Goal: Task Accomplishment & Management: Manage account settings

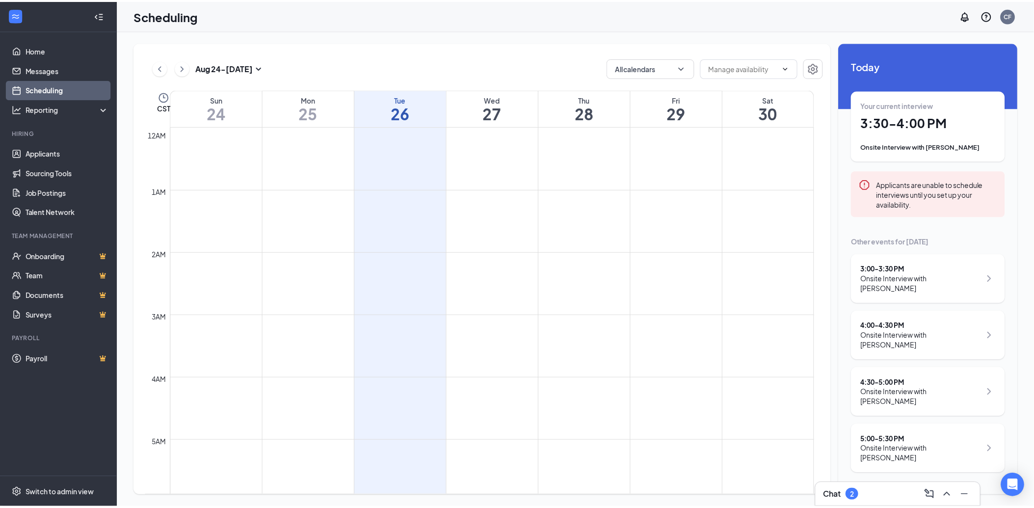
scroll to position [810, 0]
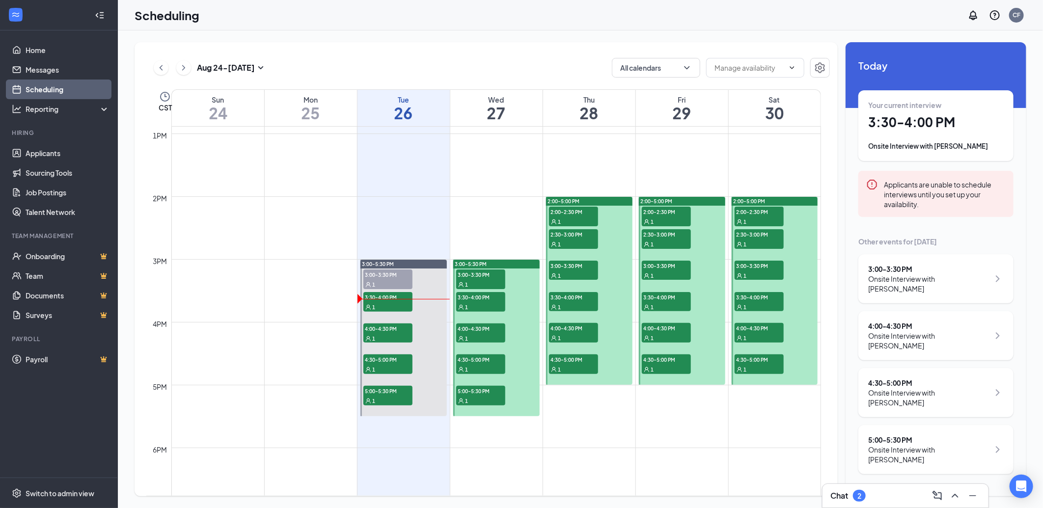
click at [955, 277] on div "Onsite Interview with [PERSON_NAME]" at bounding box center [928, 284] width 121 height 20
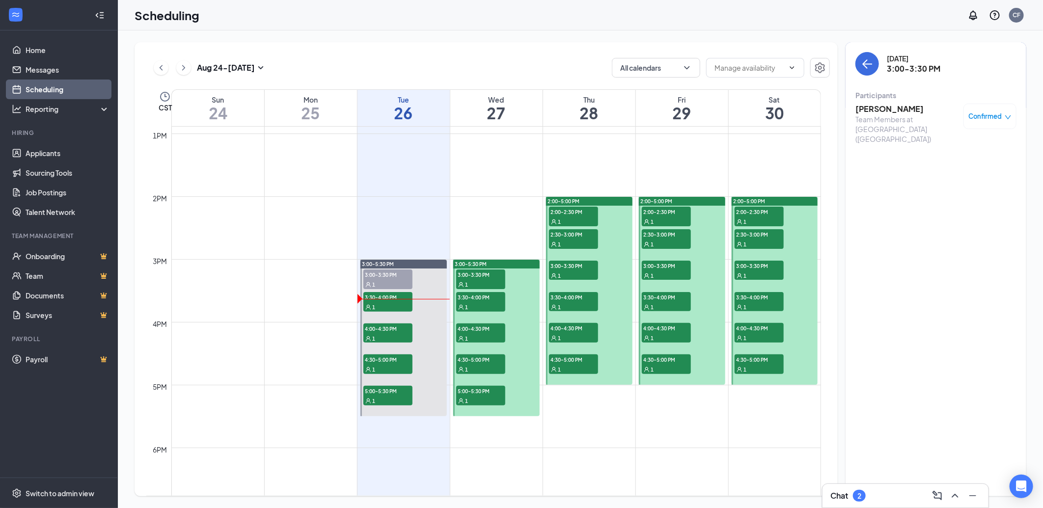
click at [46, 90] on link "Scheduling" at bounding box center [68, 90] width 84 height 20
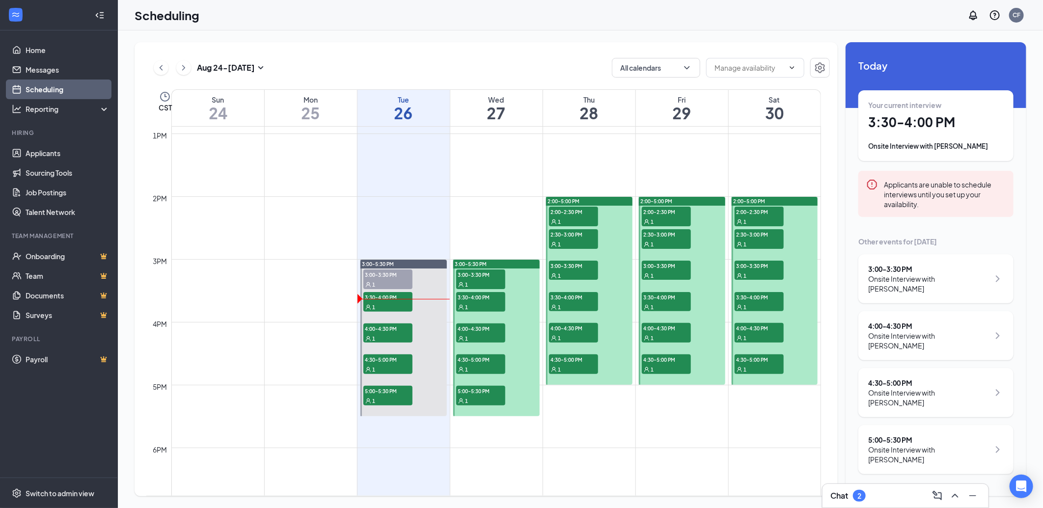
click at [52, 89] on link "Scheduling" at bounding box center [68, 90] width 84 height 20
click at [55, 151] on link "Applicants" at bounding box center [68, 153] width 84 height 20
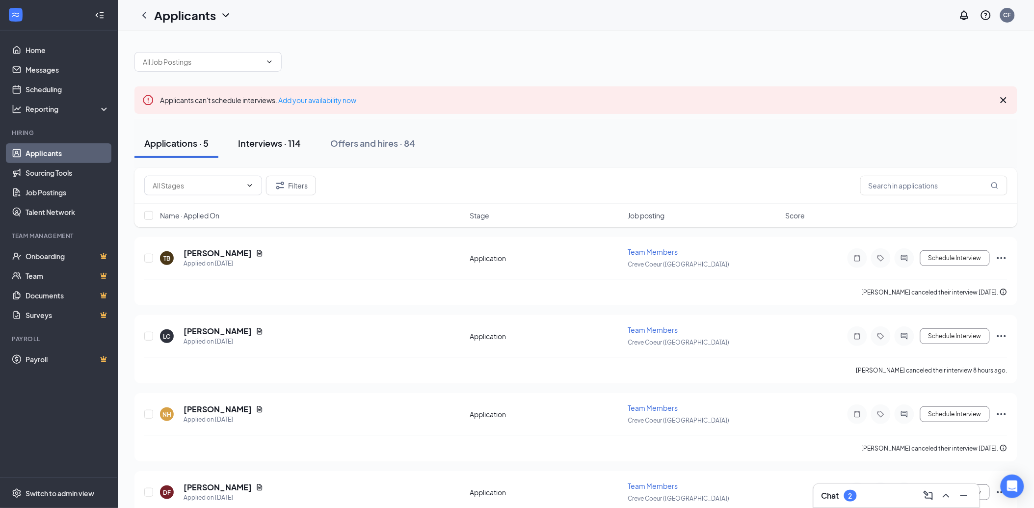
click at [282, 143] on div "Interviews · 114" at bounding box center [269, 143] width 63 height 12
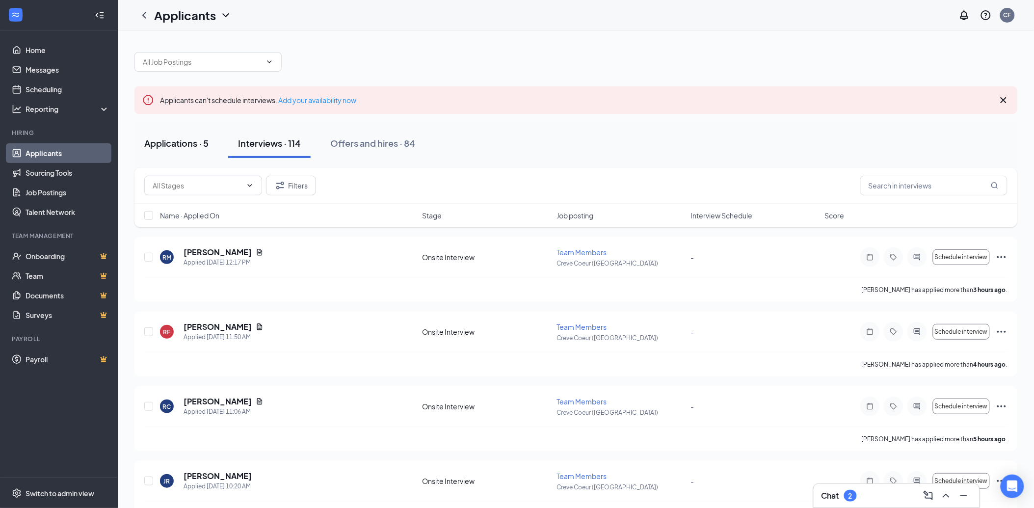
click at [191, 145] on div "Applications · 5" at bounding box center [176, 143] width 64 height 12
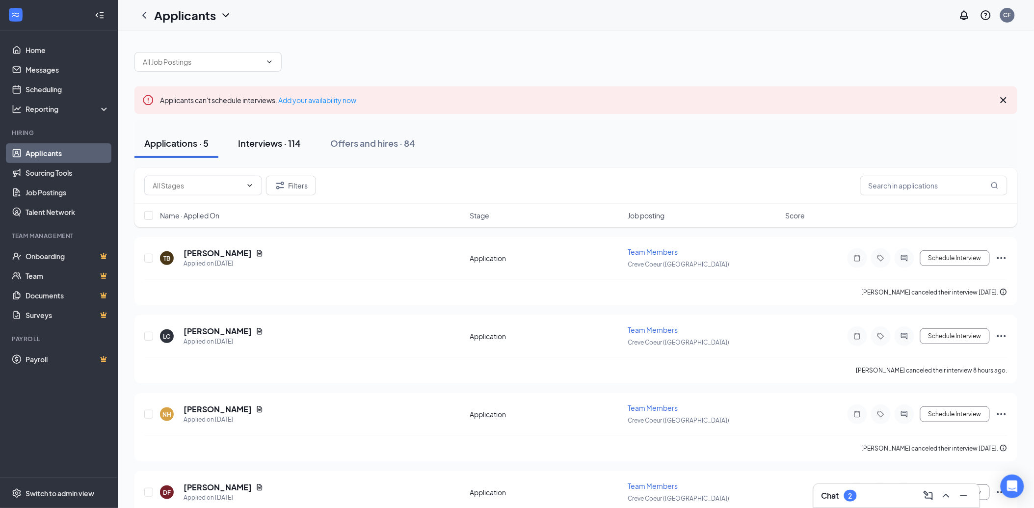
click at [271, 141] on div "Interviews · 114" at bounding box center [269, 143] width 63 height 12
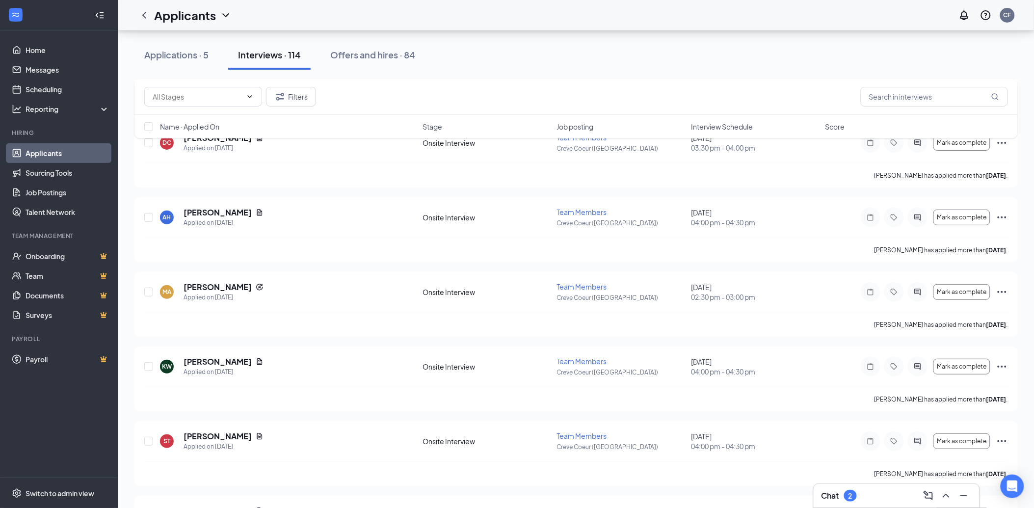
scroll to position [1363, 0]
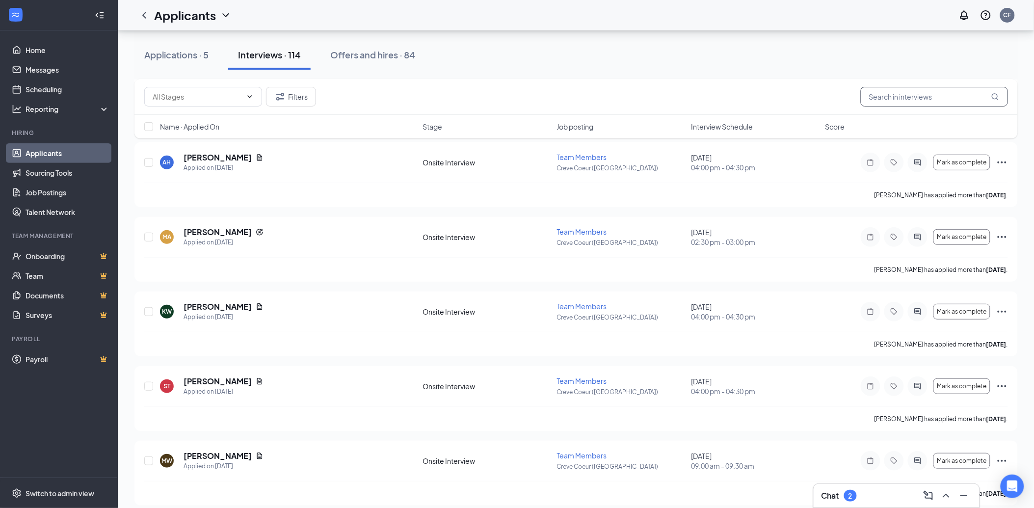
click at [923, 96] on input "text" at bounding box center [934, 97] width 147 height 20
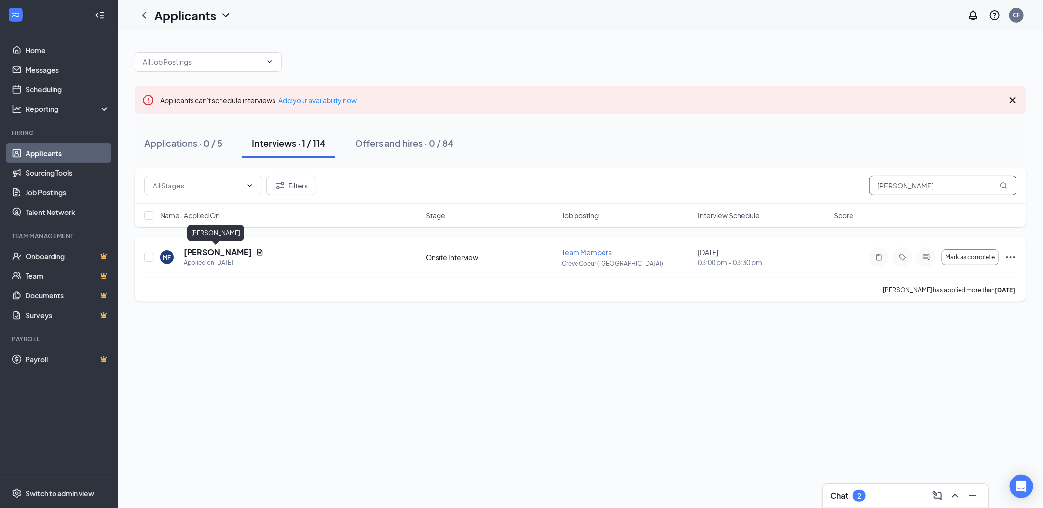
type input "[PERSON_NAME]"
click at [204, 254] on h5 "[PERSON_NAME]" at bounding box center [218, 252] width 68 height 11
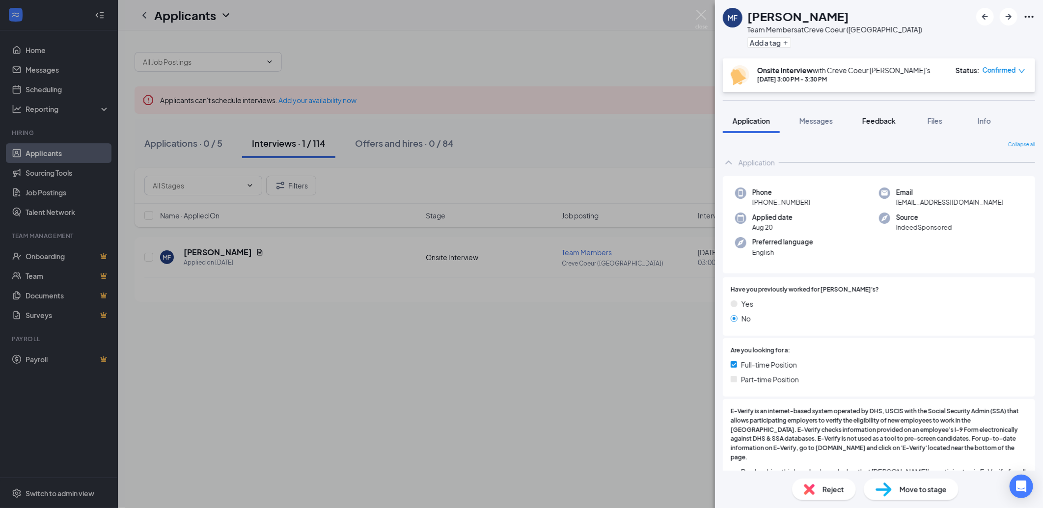
click at [880, 120] on span "Feedback" at bounding box center [878, 120] width 33 height 9
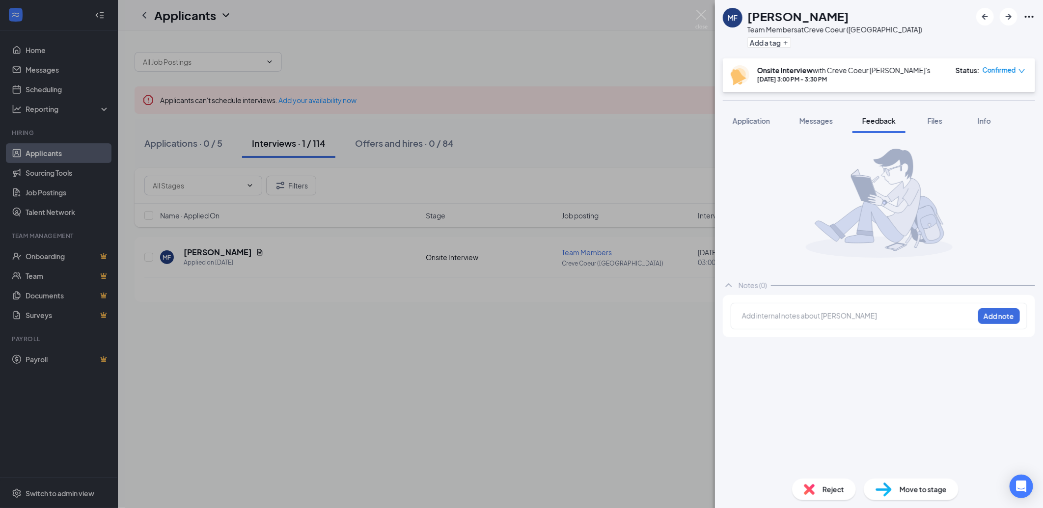
click at [792, 280] on div "Notes (0)" at bounding box center [879, 285] width 312 height 20
click at [789, 283] on div "Notes (0)" at bounding box center [879, 285] width 312 height 20
click at [793, 318] on div at bounding box center [857, 316] width 231 height 10
click at [1012, 320] on button "Add note" at bounding box center [999, 316] width 42 height 16
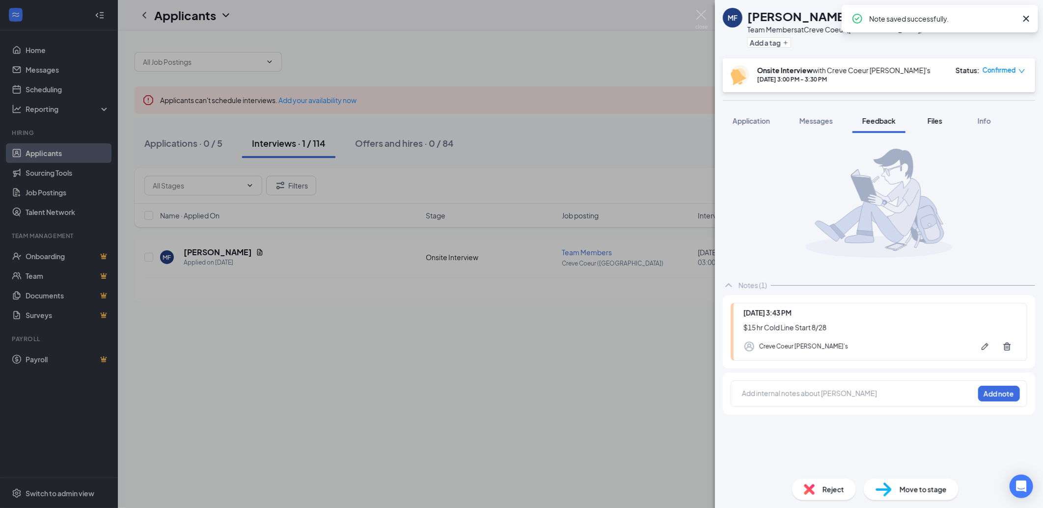
click at [938, 118] on span "Files" at bounding box center [934, 120] width 15 height 9
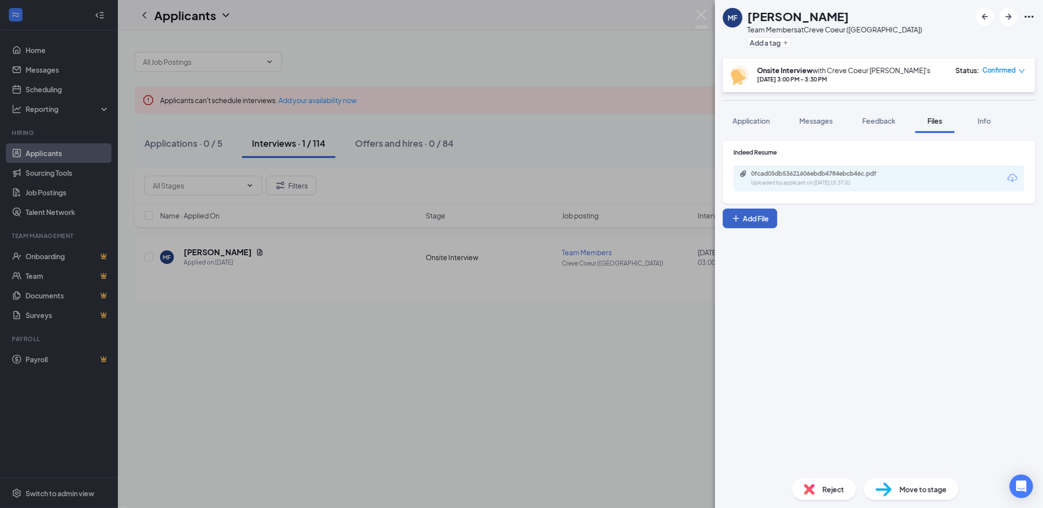
click at [764, 217] on button "Add File" at bounding box center [750, 219] width 54 height 20
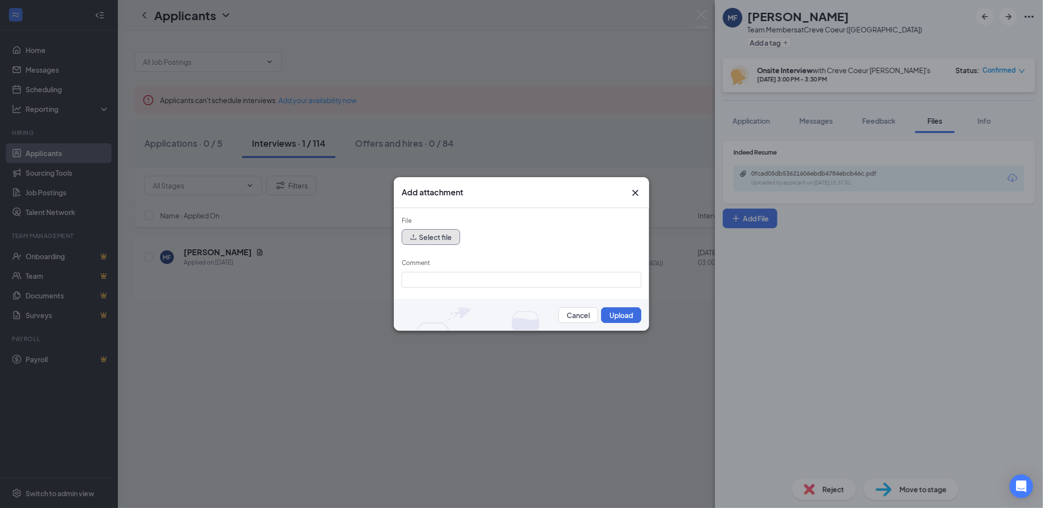
click at [435, 233] on button "Select file" at bounding box center [431, 237] width 58 height 16
click at [429, 234] on button "Select file" at bounding box center [431, 237] width 58 height 16
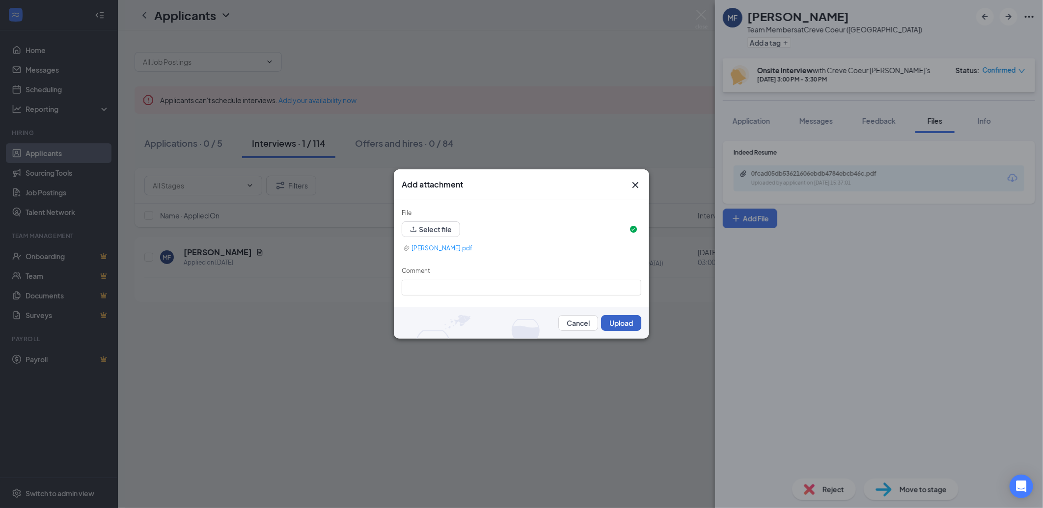
click at [606, 325] on button "Upload" at bounding box center [621, 323] width 40 height 16
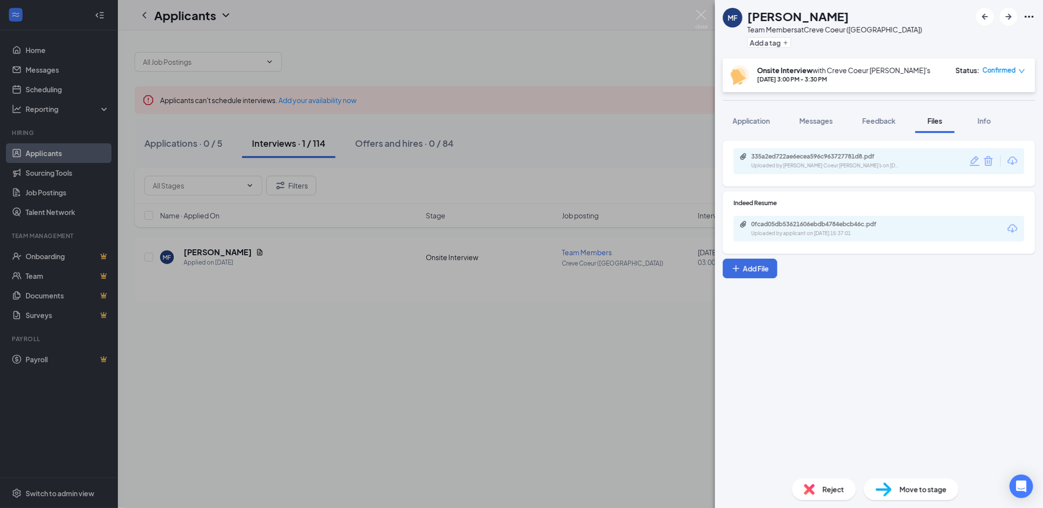
click at [890, 489] on img at bounding box center [883, 490] width 16 height 14
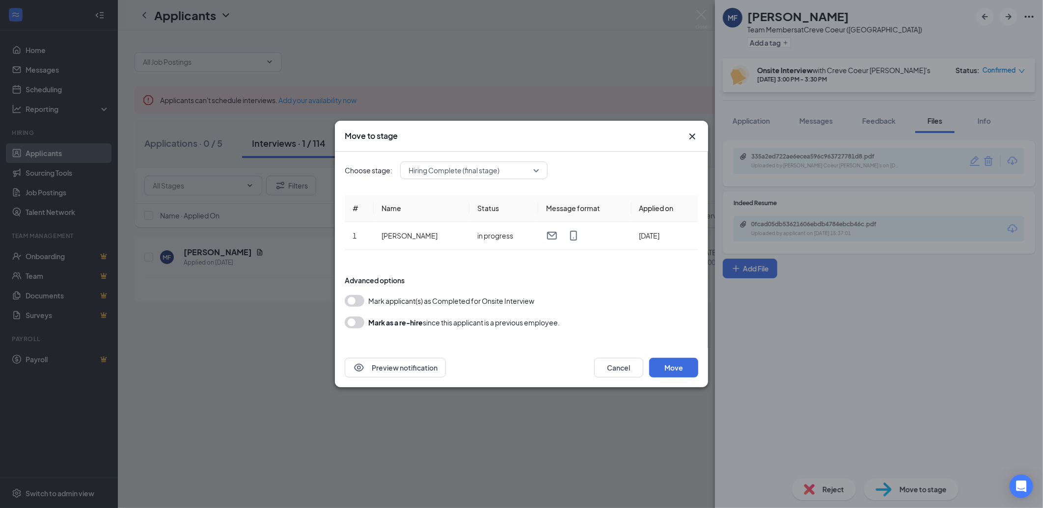
click at [352, 301] on button "button" at bounding box center [355, 301] width 20 height 12
click at [663, 370] on button "Move" at bounding box center [673, 368] width 49 height 20
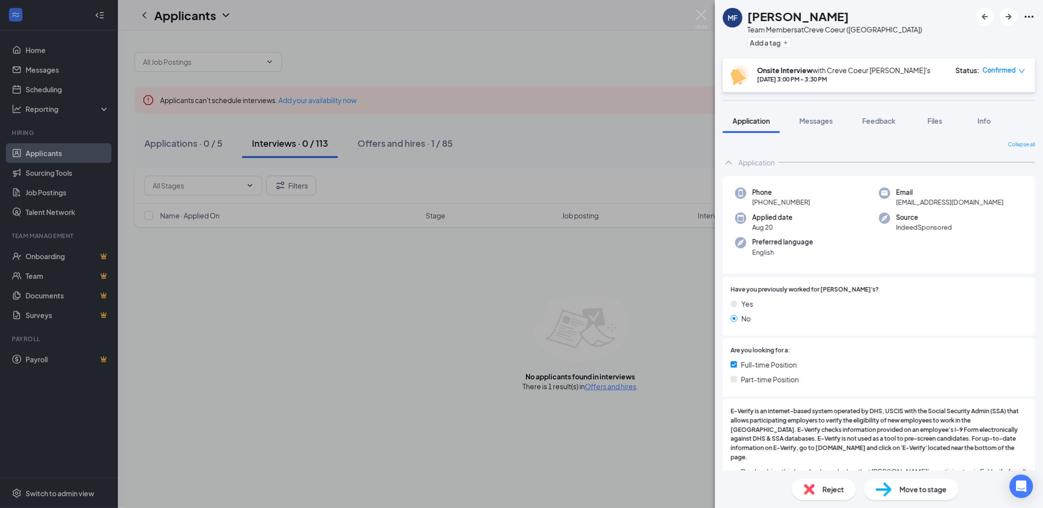
click at [56, 90] on div "[PERSON_NAME] [PERSON_NAME] Team Members at Creve Coeur ([GEOGRAPHIC_DATA]) Add…" at bounding box center [521, 254] width 1043 height 508
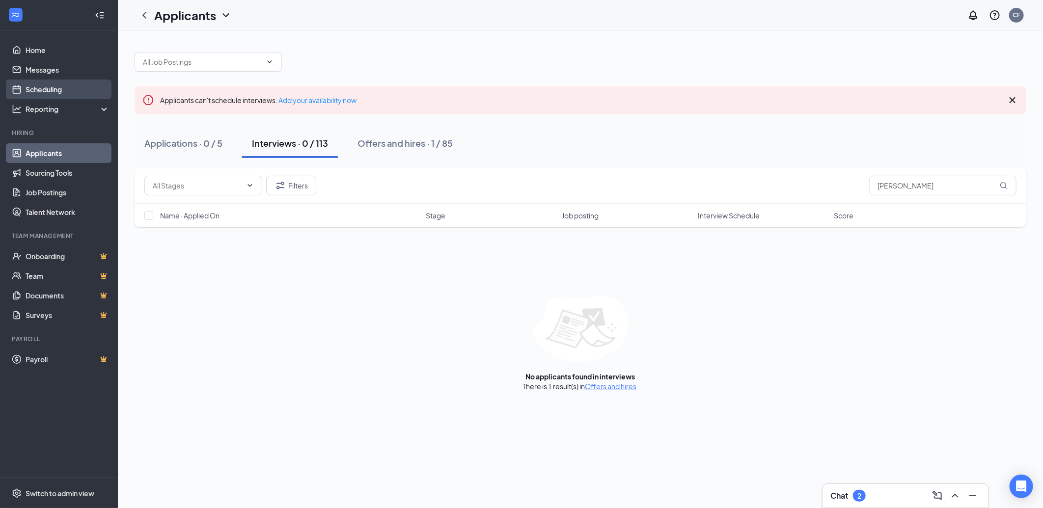
click at [57, 90] on link "Scheduling" at bounding box center [68, 90] width 84 height 20
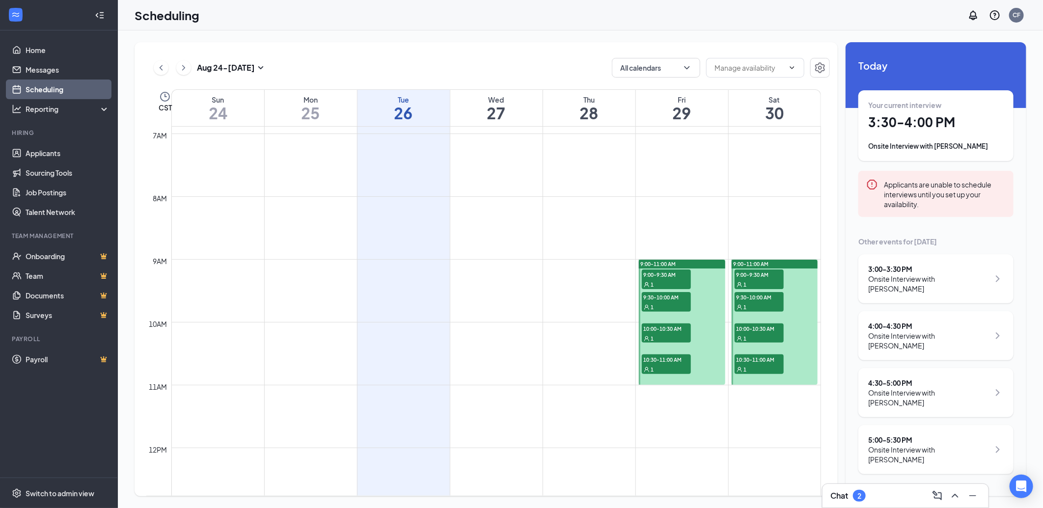
scroll to position [428, 0]
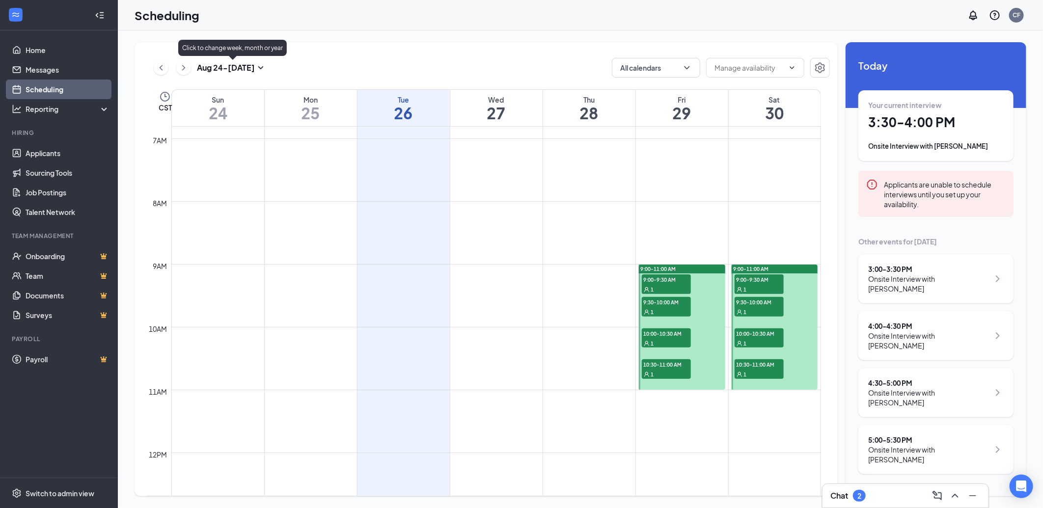
click at [262, 66] on icon "SmallChevronDown" at bounding box center [261, 68] width 12 height 12
type input "[DATE]"
click at [316, 99] on button "button" at bounding box center [313, 98] width 11 height 20
type input "[DATE]"
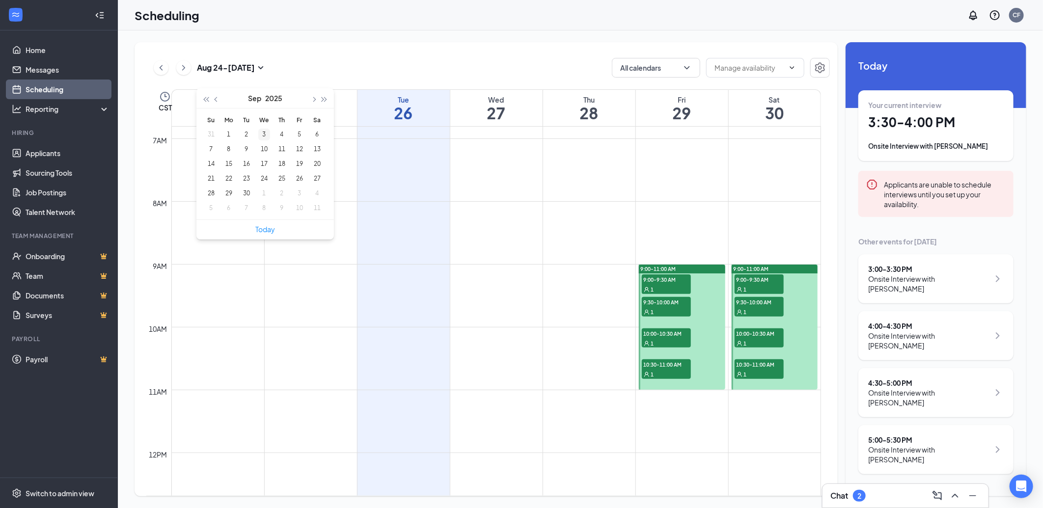
click at [266, 134] on div "3" at bounding box center [264, 135] width 12 height 12
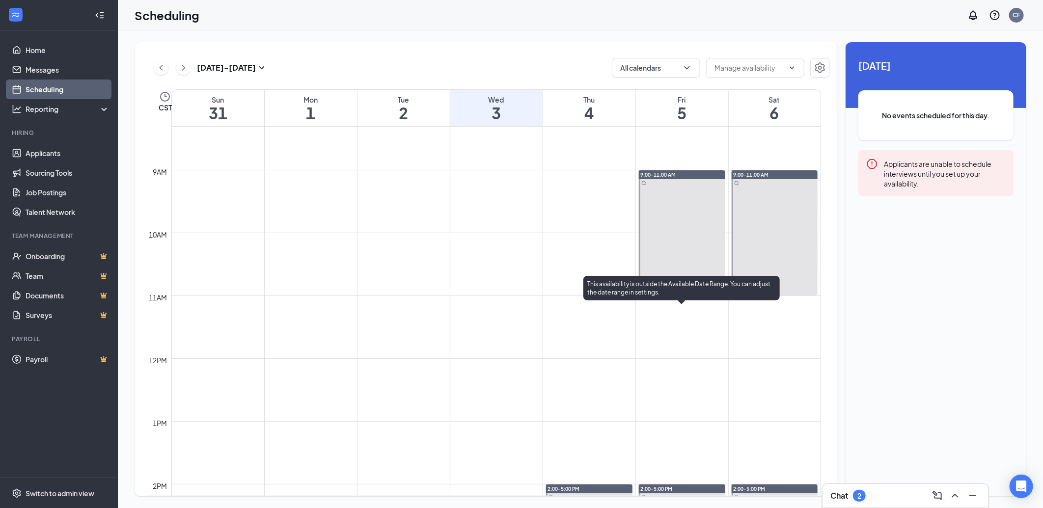
scroll to position [483, 0]
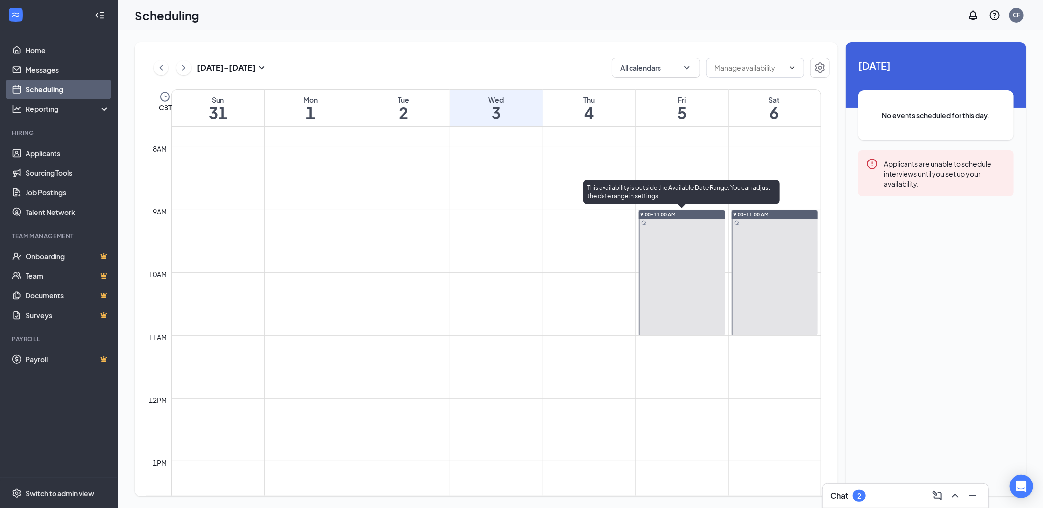
drag, startPoint x: 690, startPoint y: 217, endPoint x: 689, endPoint y: 298, distance: 80.5
click at [689, 298] on div "9:00-11:00 AM" at bounding box center [682, 272] width 86 height 125
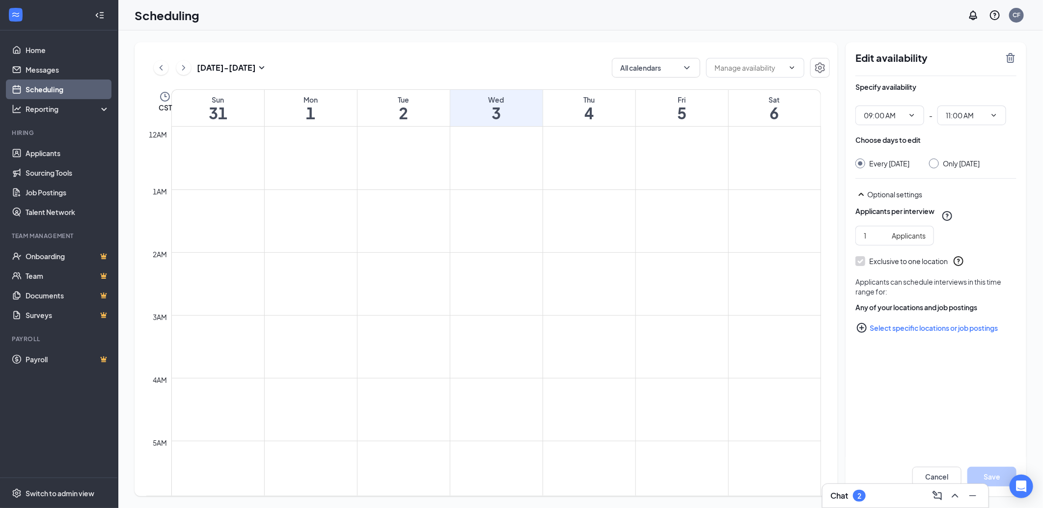
click at [941, 405] on div "Edit availability Specify availability 09:00 AM - 11:00 AM Choose days to edit …" at bounding box center [935, 269] width 181 height 454
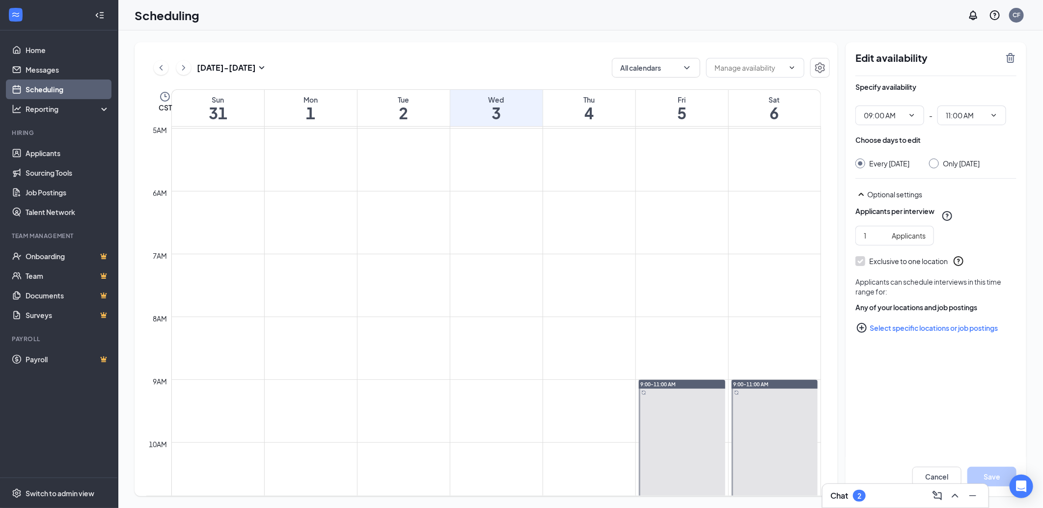
scroll to position [327, 0]
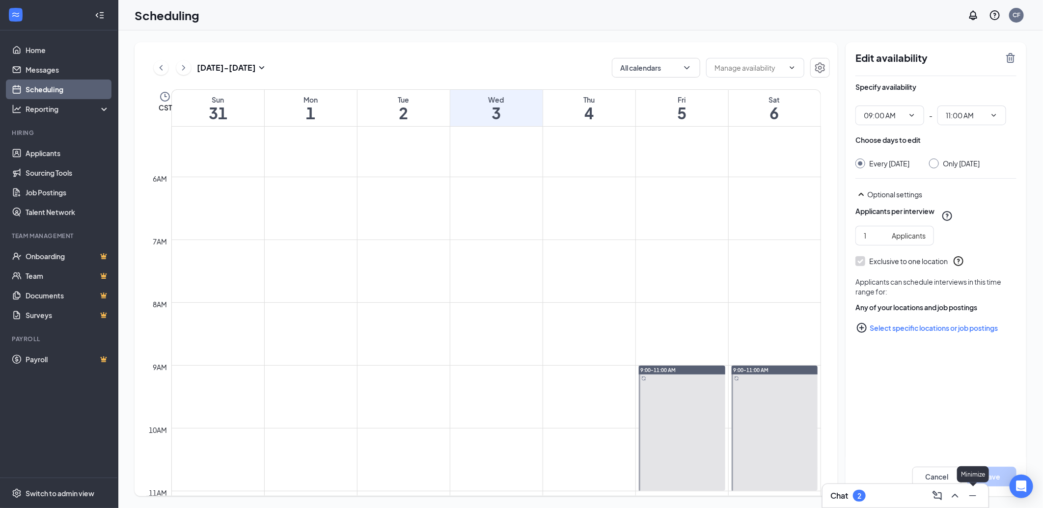
click at [971, 494] on icon "Minimize" at bounding box center [973, 496] width 12 height 12
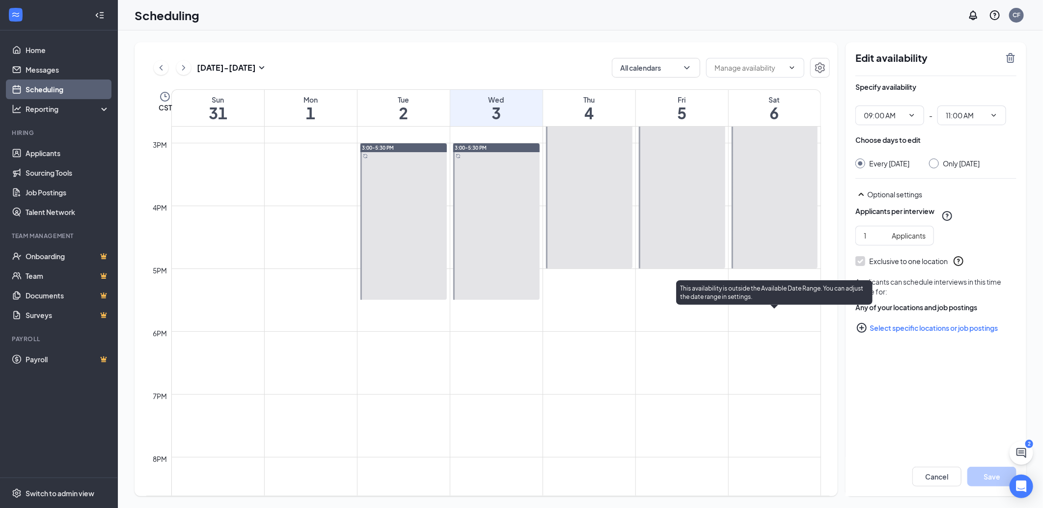
scroll to position [927, 0]
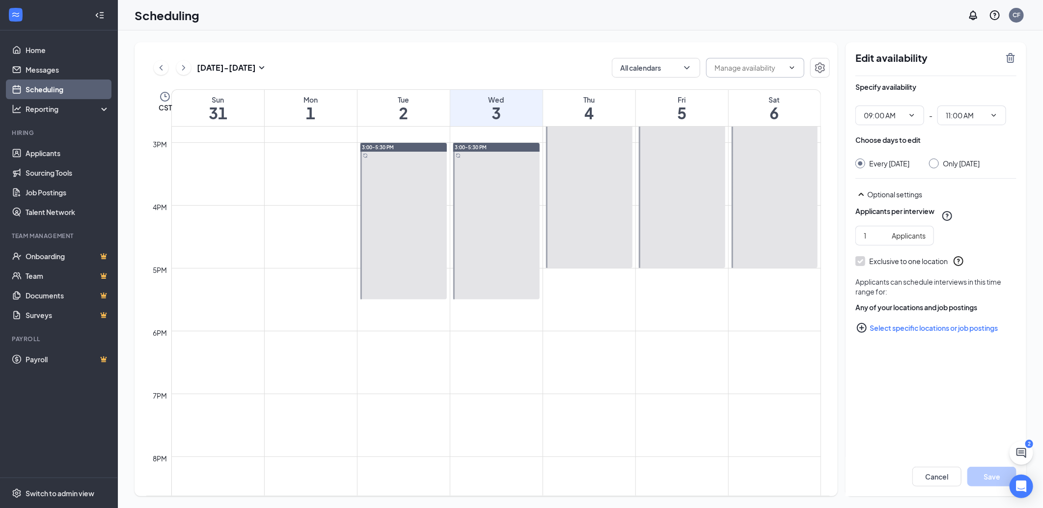
click at [791, 69] on icon "ChevronDown" at bounding box center [792, 68] width 8 height 8
click at [818, 69] on icon "Settings" at bounding box center [820, 68] width 12 height 12
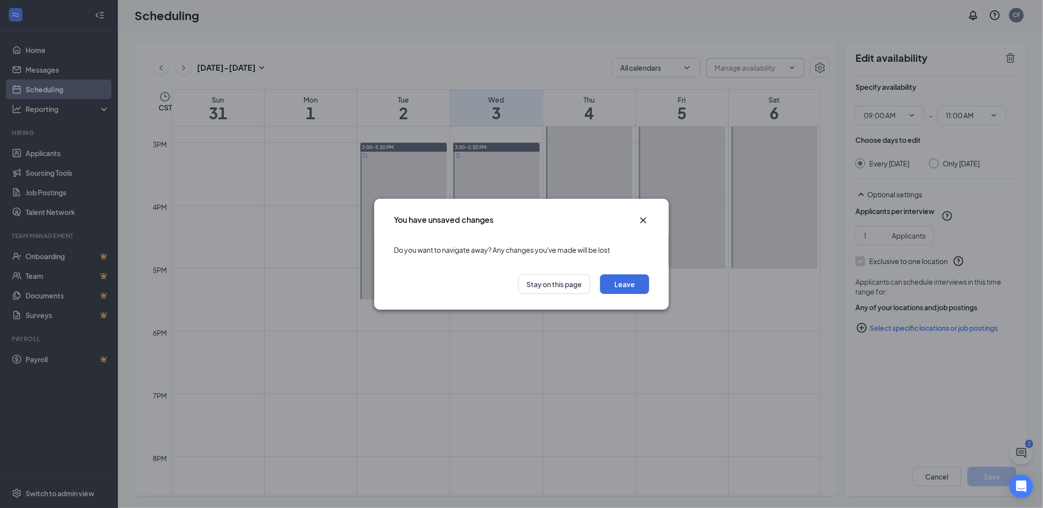
click at [643, 218] on icon "Cross" at bounding box center [643, 221] width 12 height 12
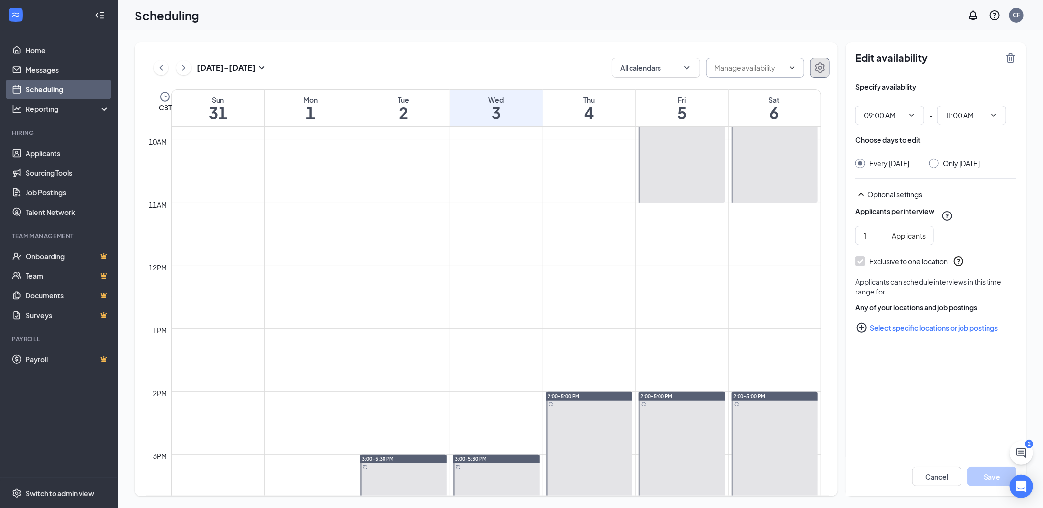
scroll to position [600, 0]
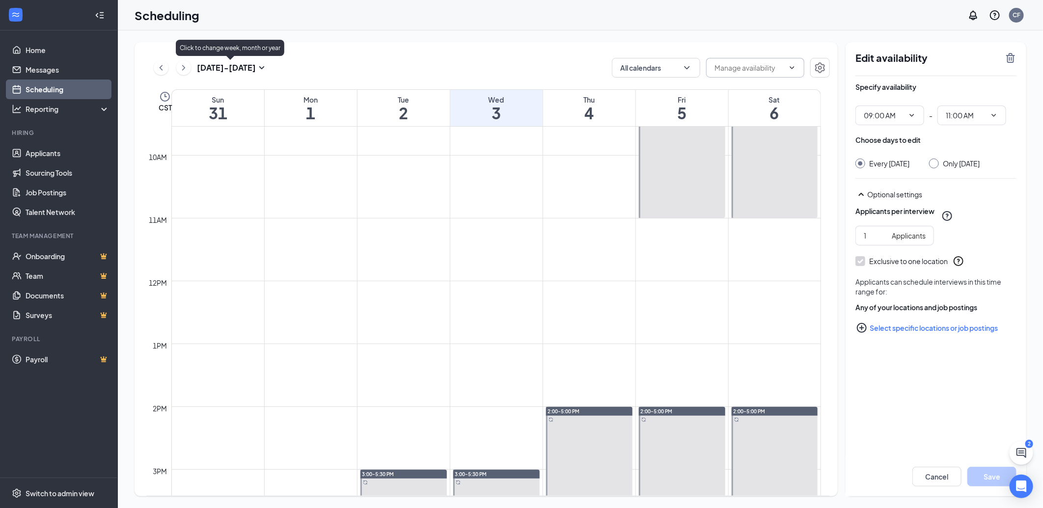
click at [251, 65] on h3 "[DATE] - [DATE]" at bounding box center [226, 67] width 59 height 11
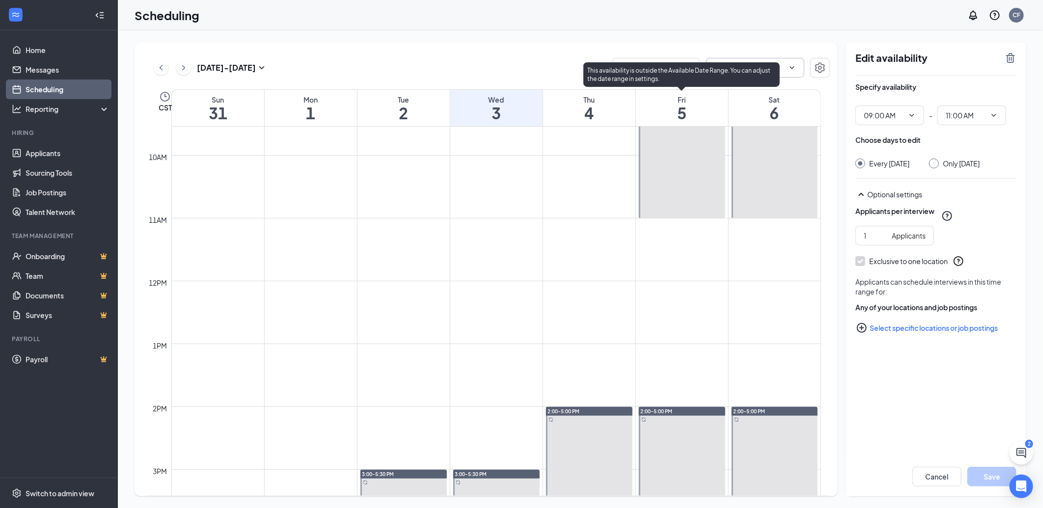
click at [675, 169] on div at bounding box center [682, 155] width 86 height 125
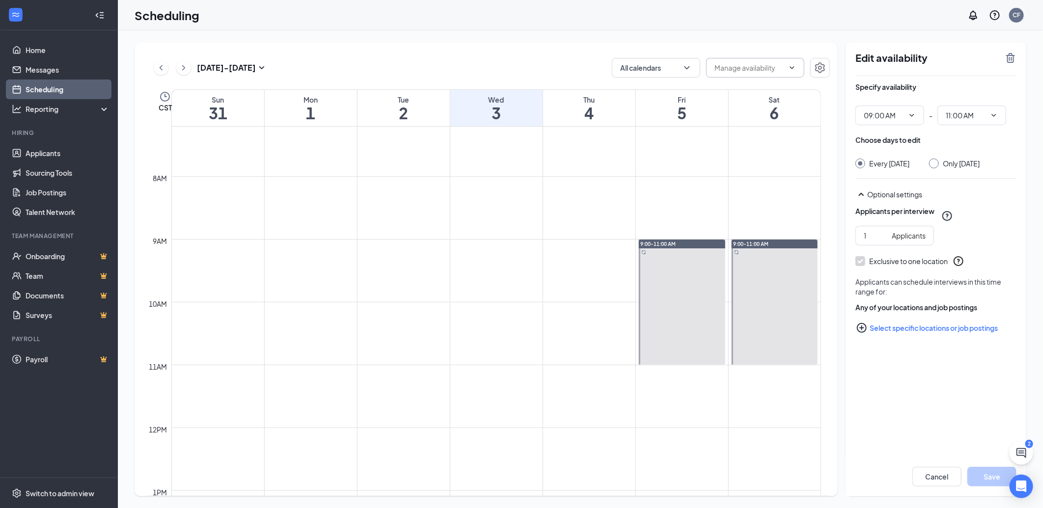
scroll to position [430, 0]
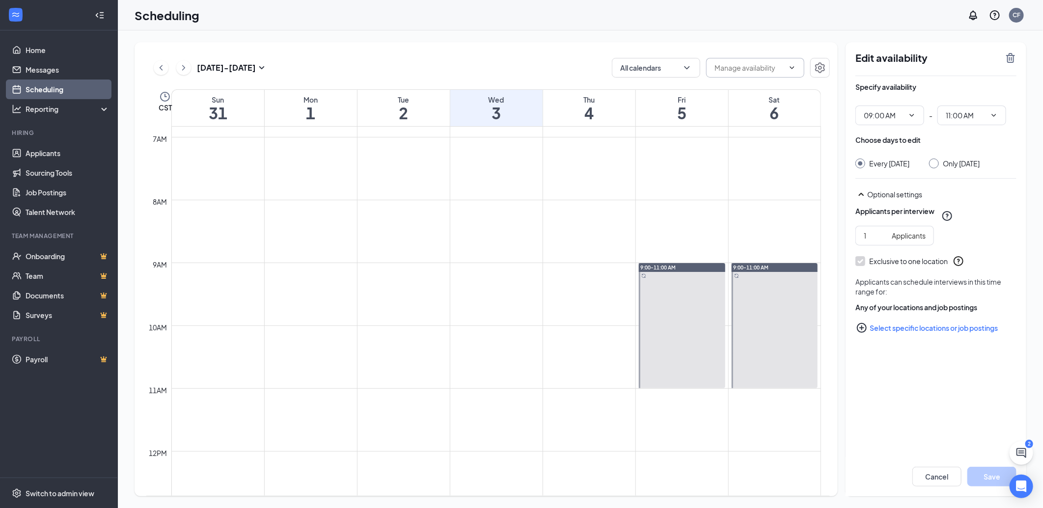
click at [1007, 478] on body "Home Messages Scheduling Reporting Hiring Applicants Sourcing Tools Job Posting…" at bounding box center [521, 254] width 1043 height 508
click at [1027, 442] on div "2" at bounding box center [1029, 444] width 8 height 8
click at [1027, 486] on div "Open Intercom Messenger" at bounding box center [1021, 487] width 26 height 26
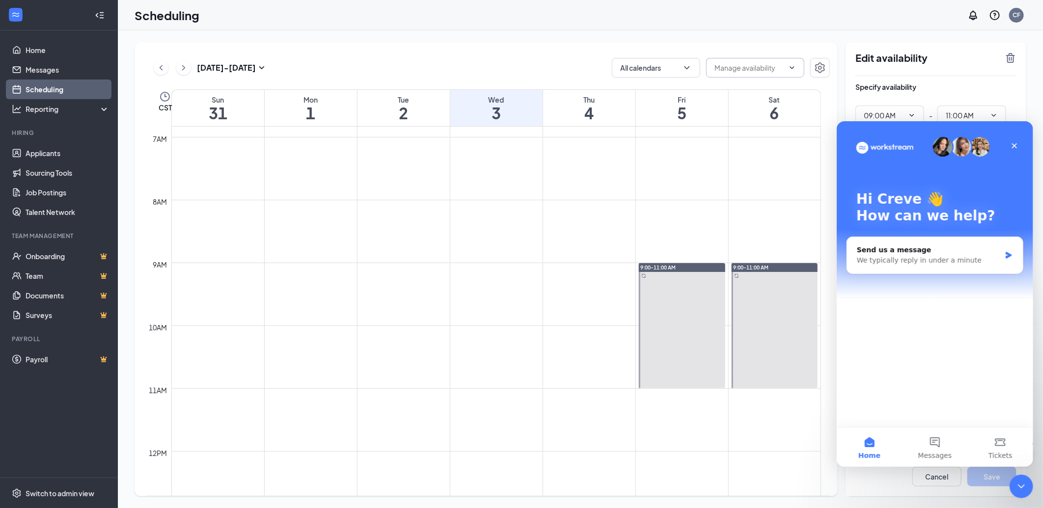
scroll to position [0, 0]
click at [1013, 143] on icon "Close" at bounding box center [1014, 145] width 8 height 8
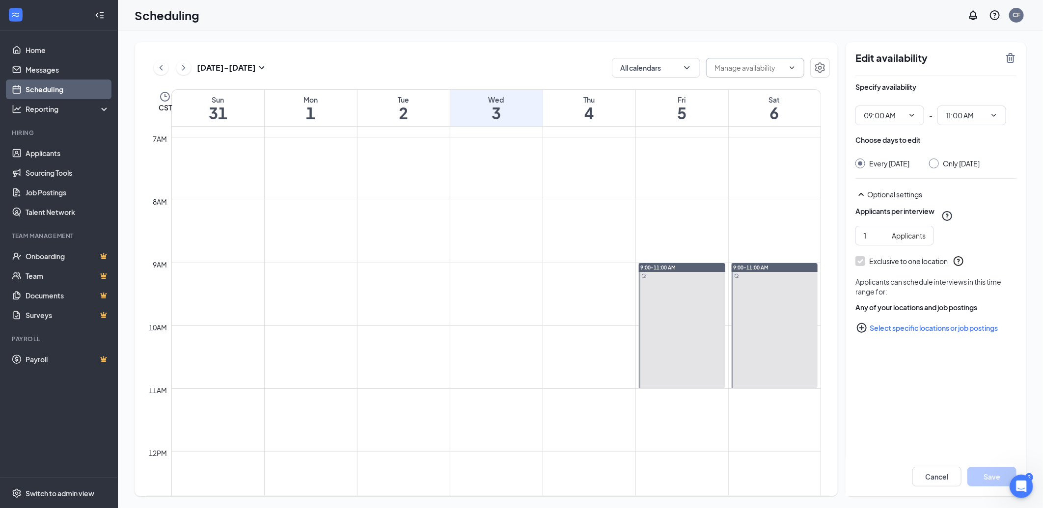
click at [910, 195] on div "Optional settings" at bounding box center [941, 195] width 149 height 10
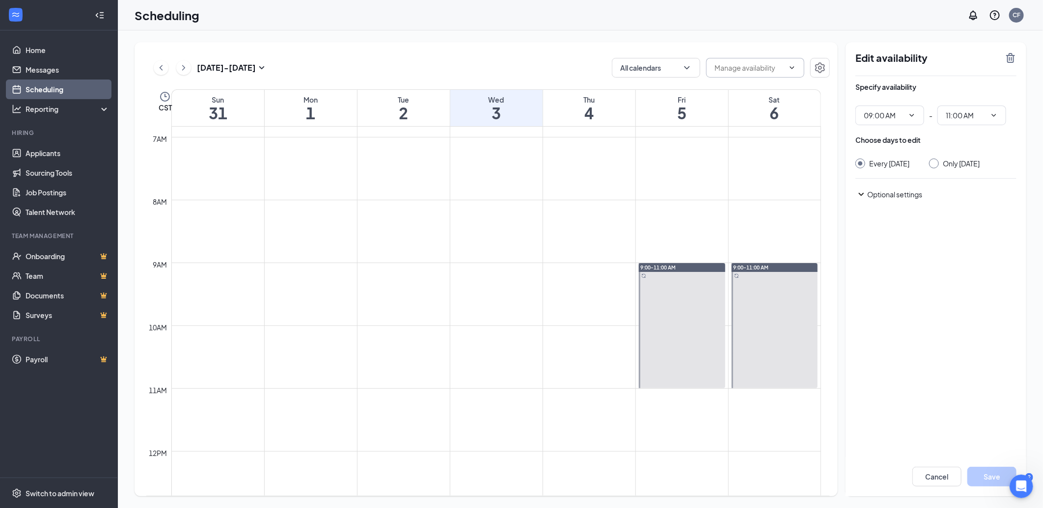
click at [861, 194] on icon "SmallChevronDown" at bounding box center [861, 194] width 5 height 3
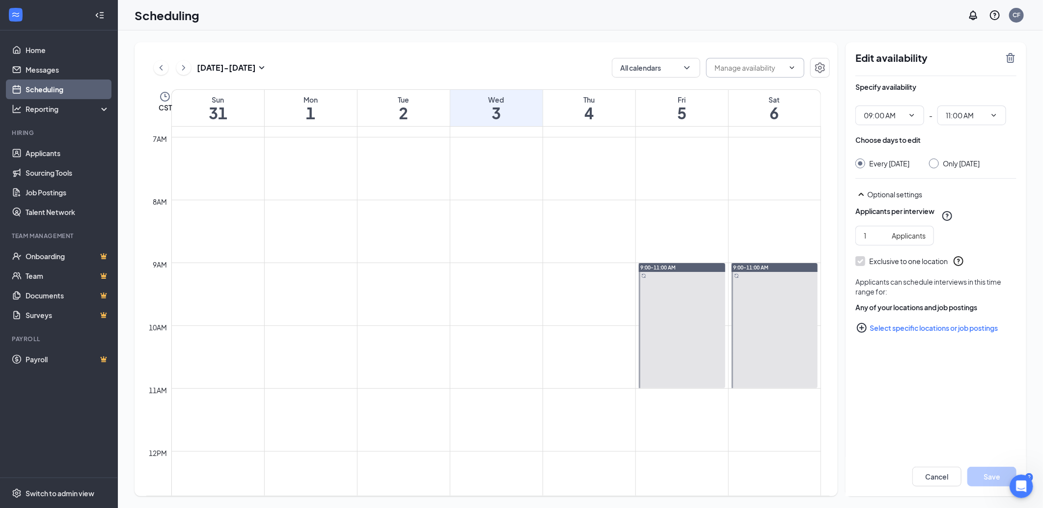
click at [862, 327] on icon "PlusCircle" at bounding box center [862, 328] width 12 height 12
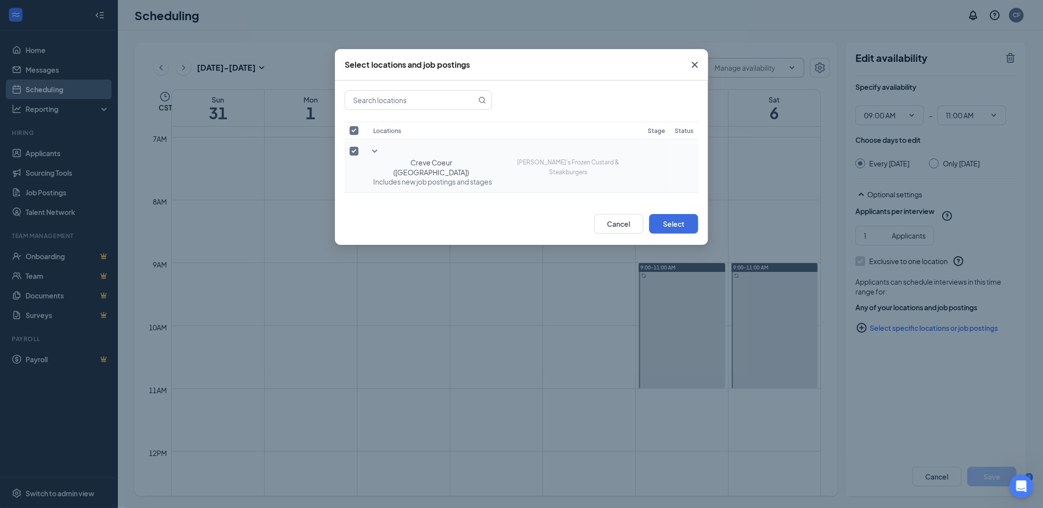
click at [447, 177] on span "Includes new job postings and stages" at bounding box center [505, 182] width 265 height 10
drag, startPoint x: 669, startPoint y: 214, endPoint x: 680, endPoint y: 217, distance: 11.7
click at [670, 214] on button "Select" at bounding box center [673, 224] width 49 height 20
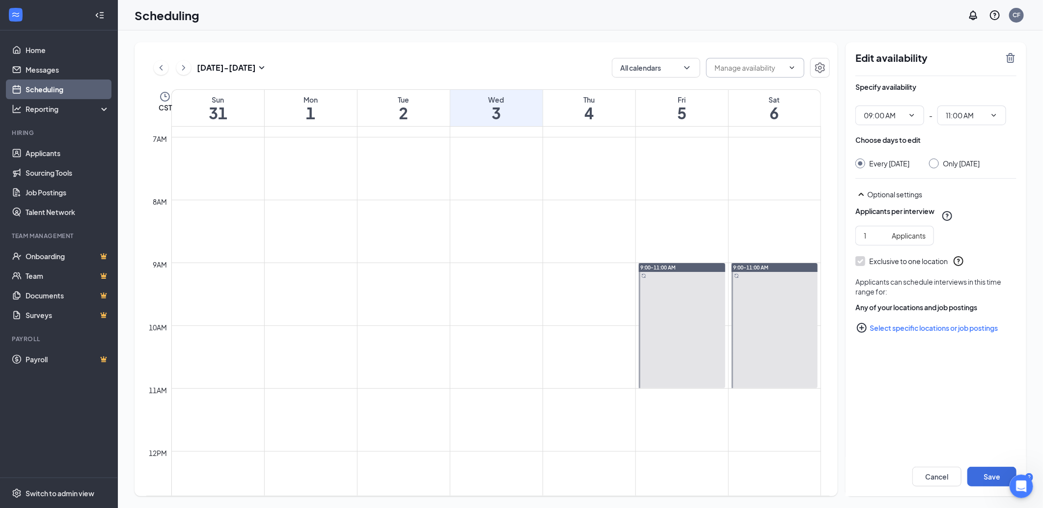
click at [680, 217] on body "Home Messages Scheduling Reporting Hiring Applicants Sourcing Tools Job Posting…" at bounding box center [521, 254] width 1043 height 508
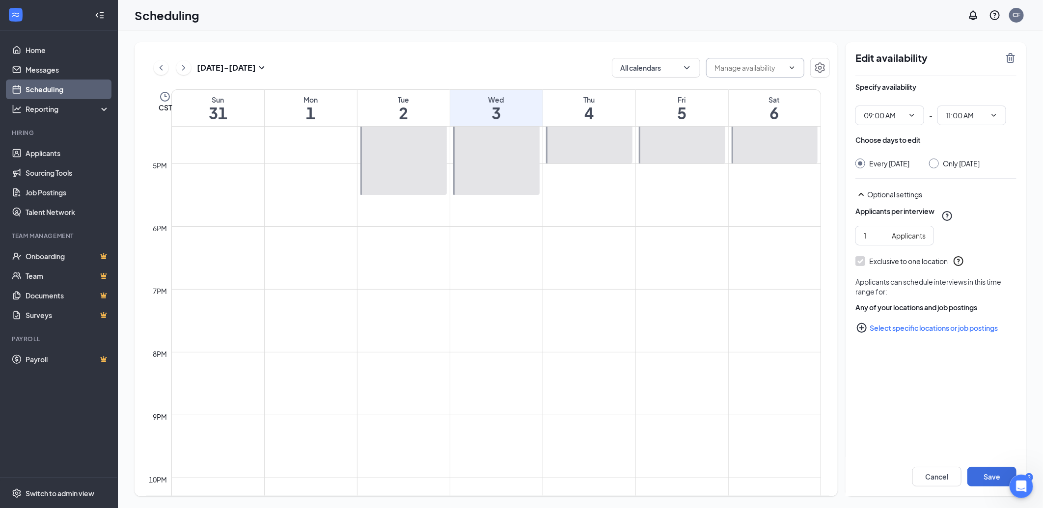
scroll to position [1036, 0]
click at [975, 478] on button "Save" at bounding box center [991, 477] width 49 height 20
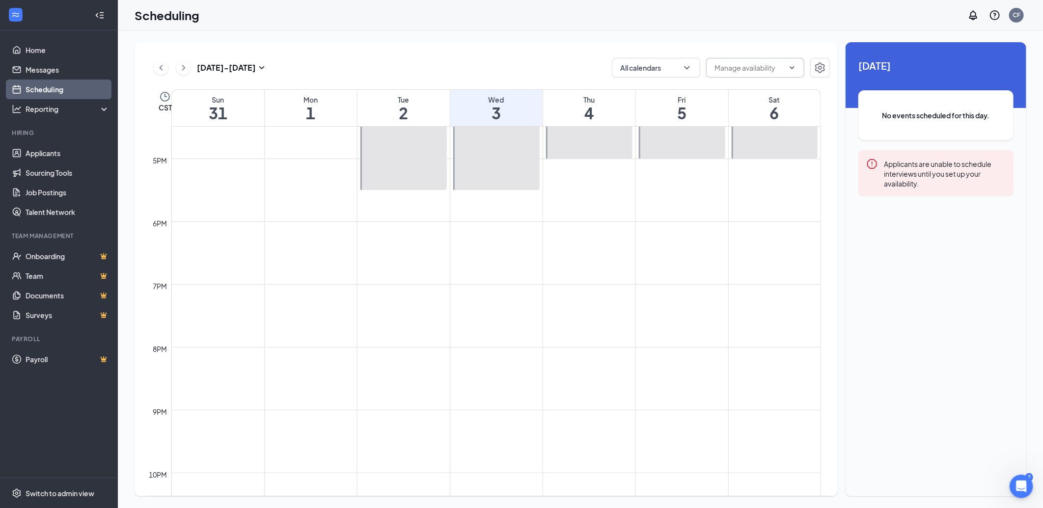
click at [907, 170] on div "Applicants are unable to schedule interviews until you set up your availability." at bounding box center [945, 173] width 122 height 30
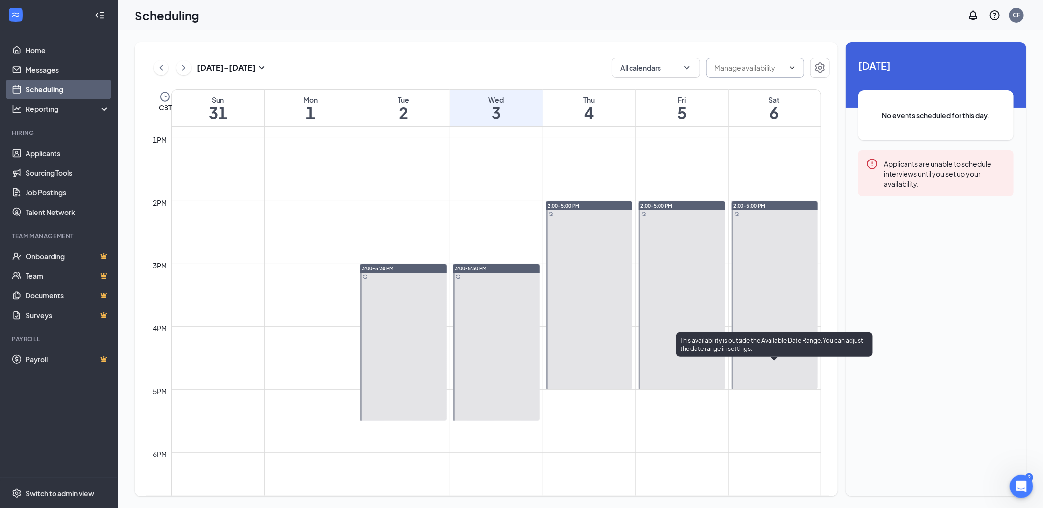
scroll to position [872, 0]
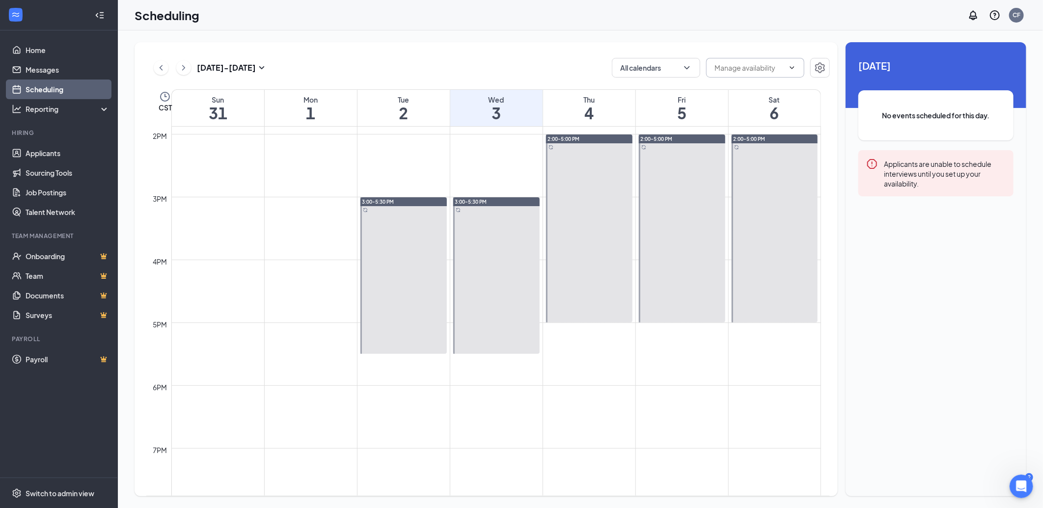
click at [926, 424] on div "Unavailable in basic plan [DATE] No events scheduled for this day. Applicants a…" at bounding box center [935, 269] width 181 height 454
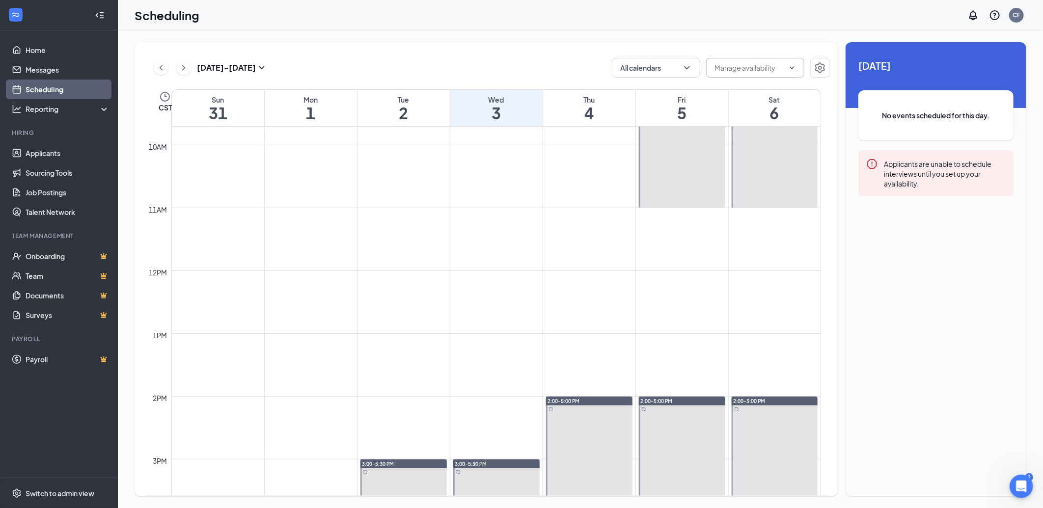
scroll to position [600, 0]
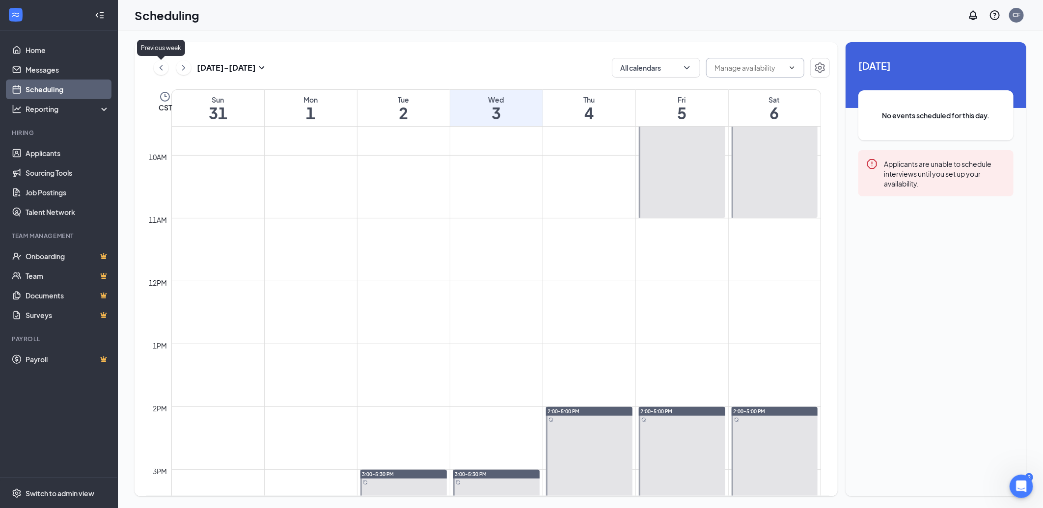
click at [157, 67] on icon "ChevronLeft" at bounding box center [161, 68] width 10 height 12
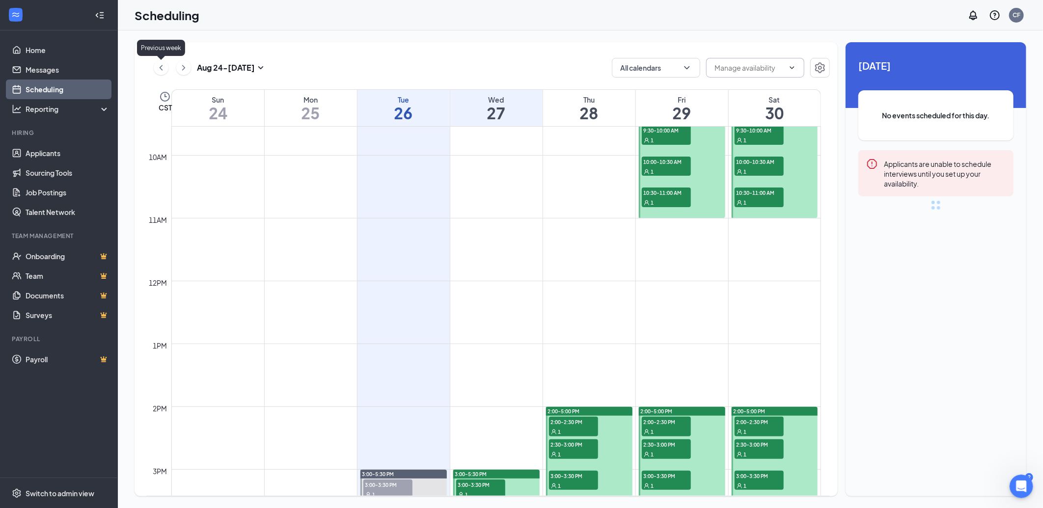
scroll to position [483, 0]
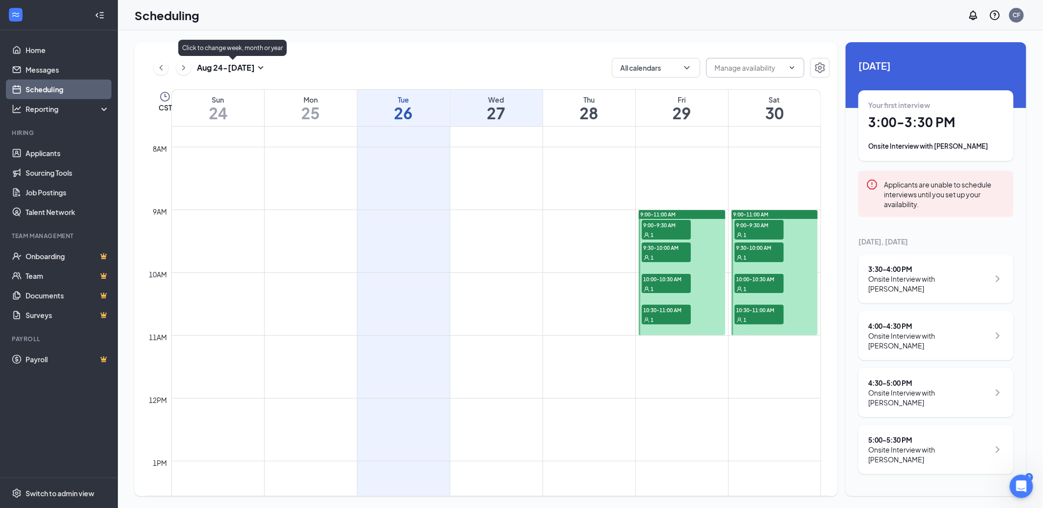
click at [259, 66] on icon "SmallChevronDown" at bounding box center [261, 68] width 12 height 12
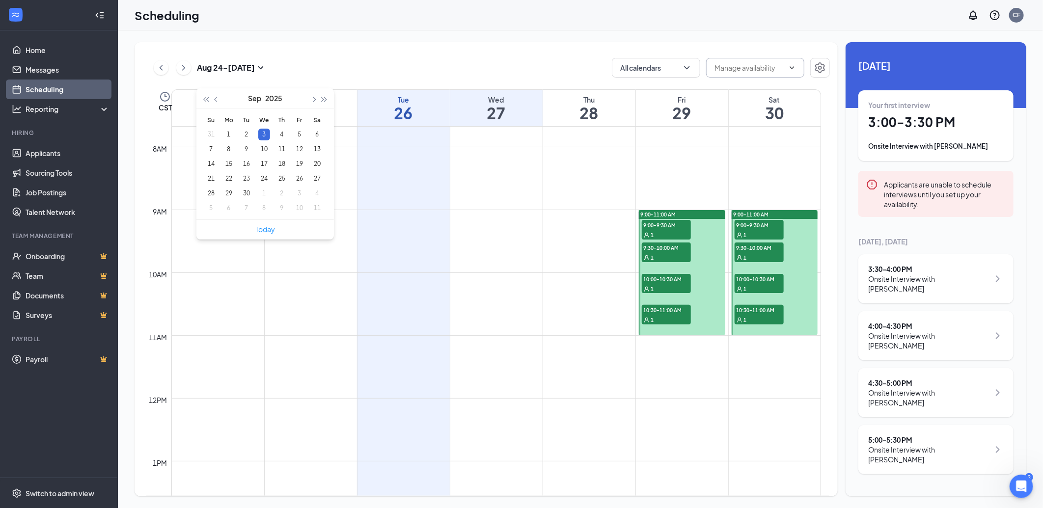
click at [263, 132] on div "3" at bounding box center [264, 135] width 12 height 12
click at [258, 132] on div "3" at bounding box center [264, 135] width 12 height 12
type input "[DATE]"
click at [441, 53] on div "[DATE] - [DATE] All calendars CST Sun 24 Mon 25 Tue 26 Wed 27 Thu 28 Fri 29 Sat…" at bounding box center [486, 269] width 703 height 454
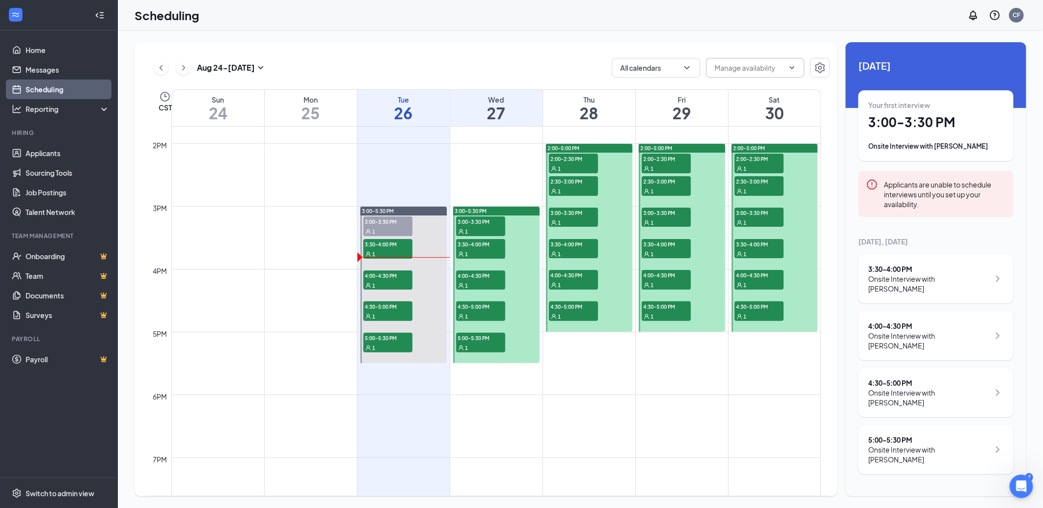
scroll to position [865, 0]
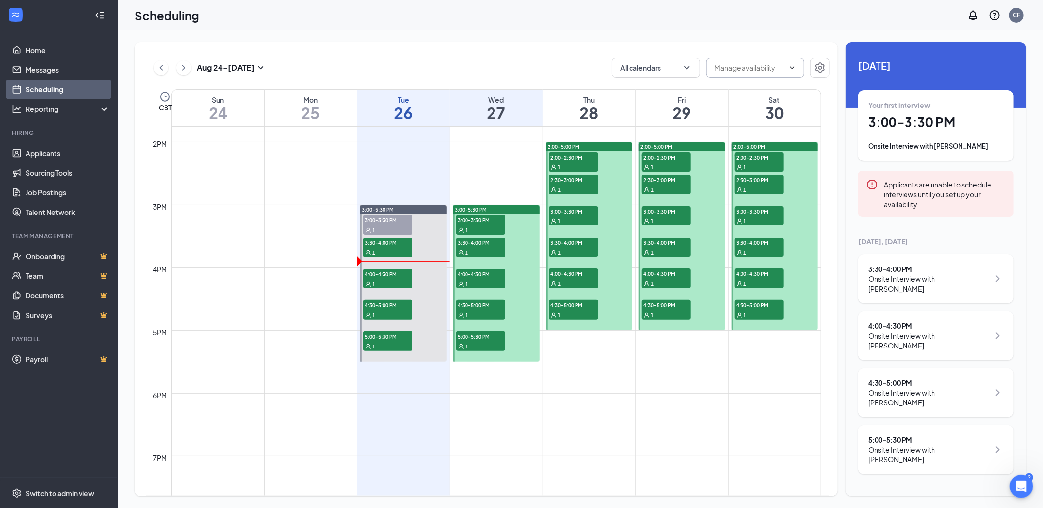
click at [992, 273] on icon "ChevronRight" at bounding box center [998, 279] width 12 height 12
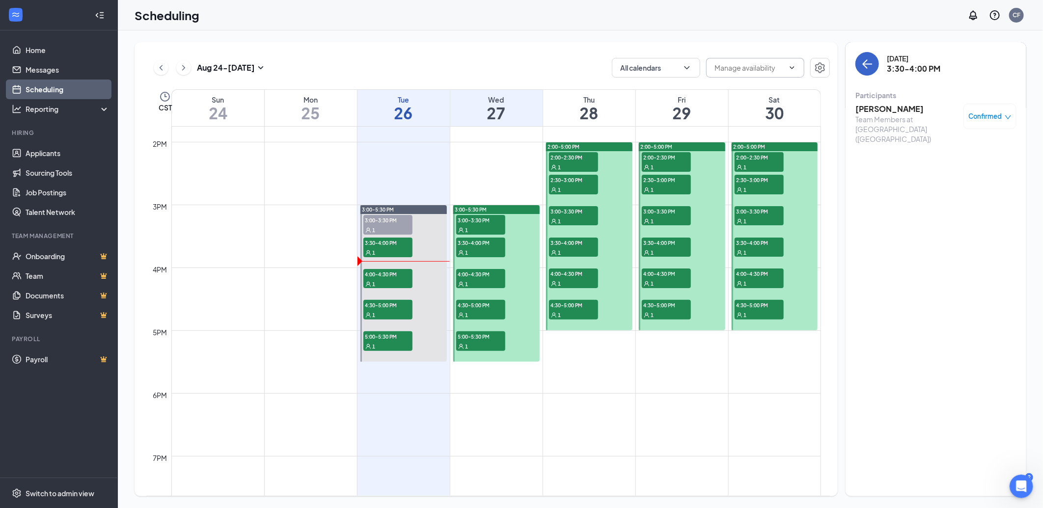
click at [869, 66] on icon "ArrowLeft" at bounding box center [867, 64] width 12 height 12
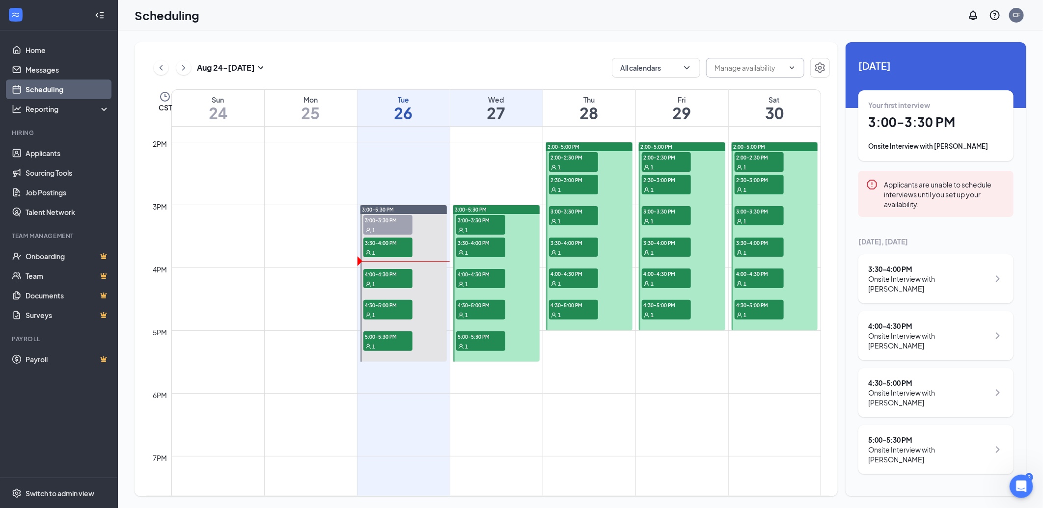
click at [406, 113] on h1 "26" at bounding box center [403, 113] width 92 height 17
click at [995, 273] on icon "ChevronRight" at bounding box center [998, 279] width 12 height 12
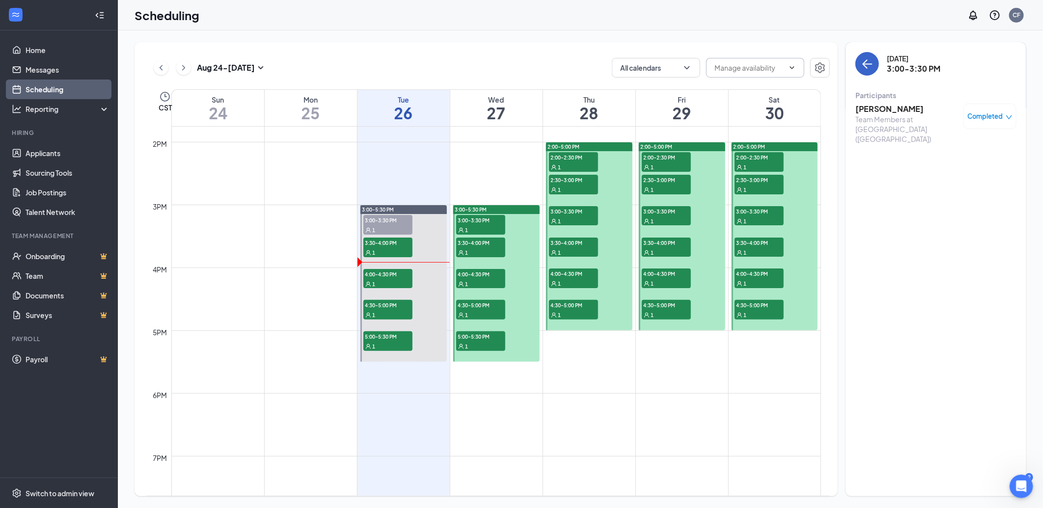
click at [866, 71] on button "back-button" at bounding box center [867, 64] width 24 height 24
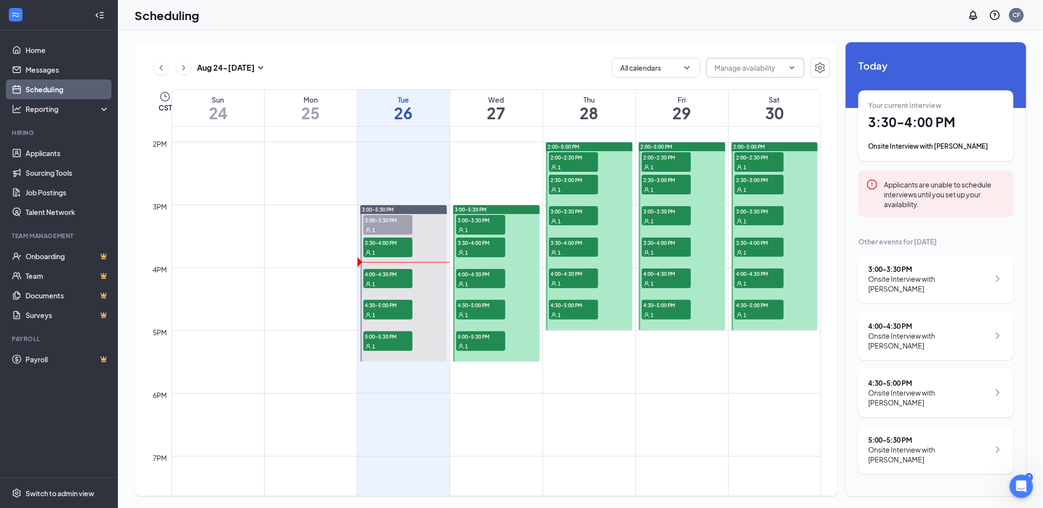
click at [911, 195] on div "Applicants are unable to schedule interviews until you set up your availability." at bounding box center [945, 194] width 122 height 30
